Goal: Transaction & Acquisition: Purchase product/service

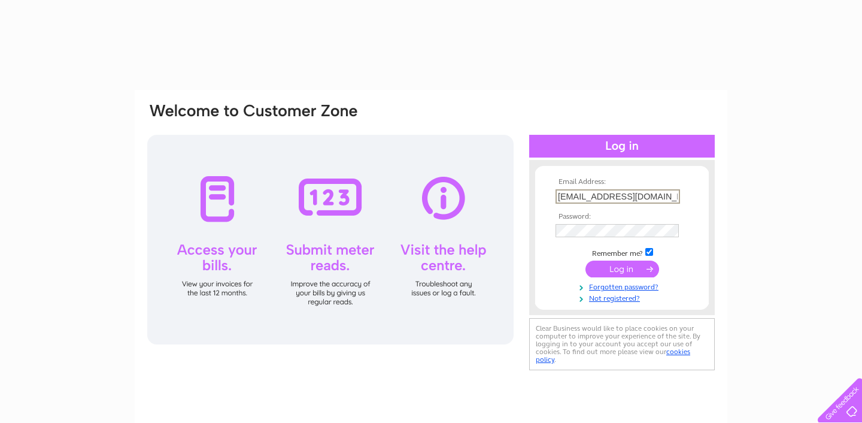
click at [620, 193] on input "[EMAIL_ADDRESS][DOMAIN_NAME]" at bounding box center [618, 196] width 125 height 14
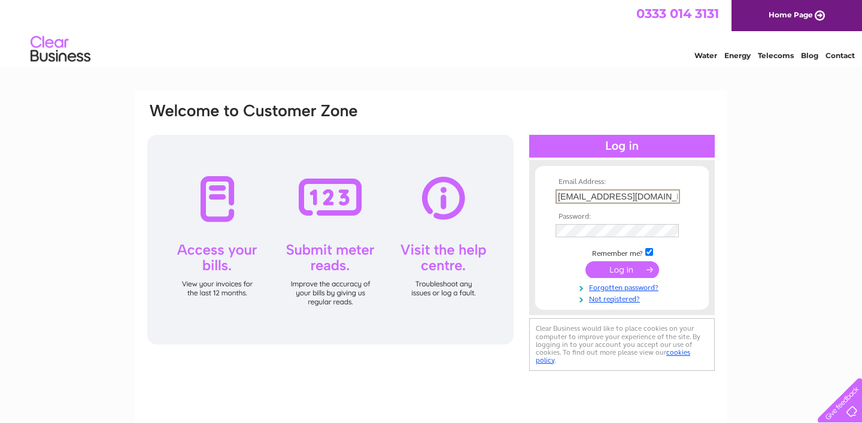
type input "info@quickstopautos.co.uk"
click at [616, 268] on input "submit" at bounding box center [623, 268] width 74 height 17
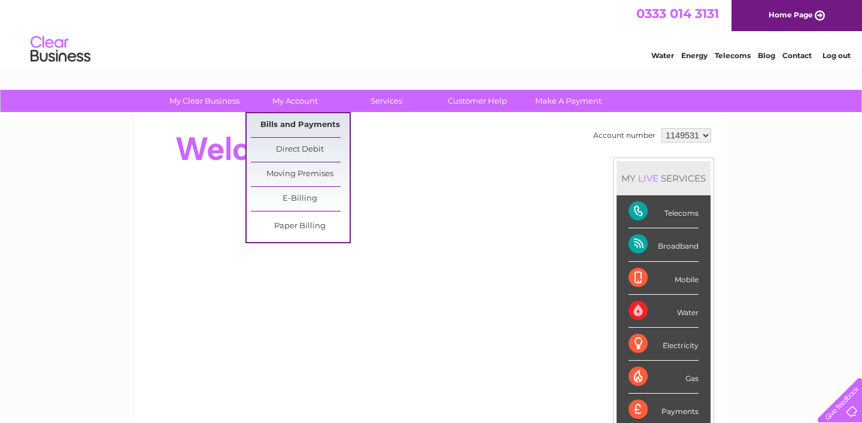
click at [288, 127] on link "Bills and Payments" at bounding box center [300, 125] width 99 height 24
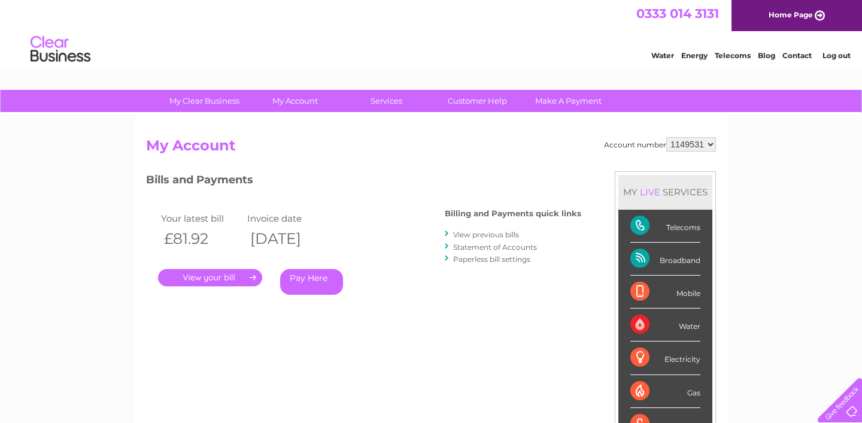
click at [192, 280] on link "." at bounding box center [210, 277] width 104 height 17
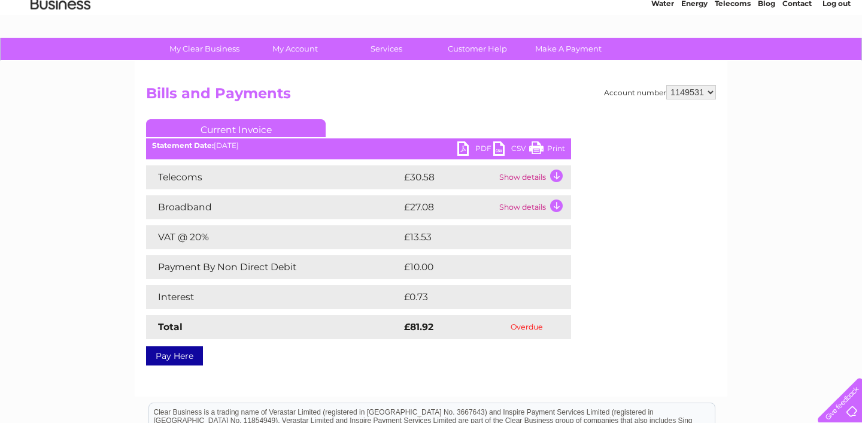
scroll to position [74, 0]
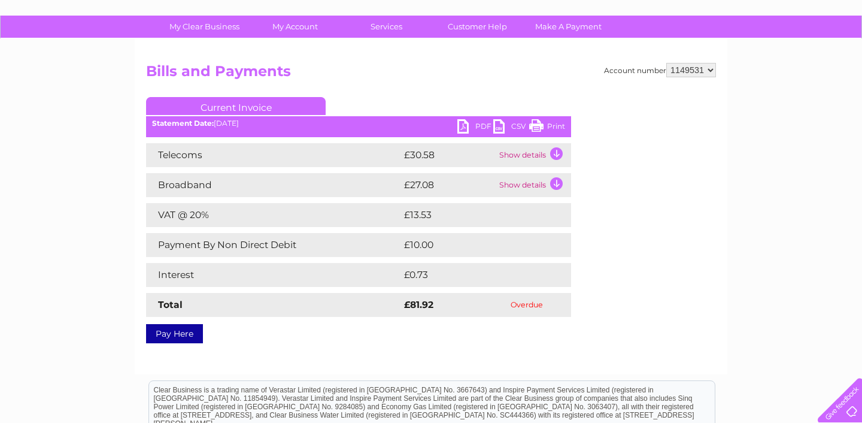
click at [183, 330] on link "Pay Here" at bounding box center [174, 333] width 57 height 19
